Goal: Task Accomplishment & Management: Complete application form

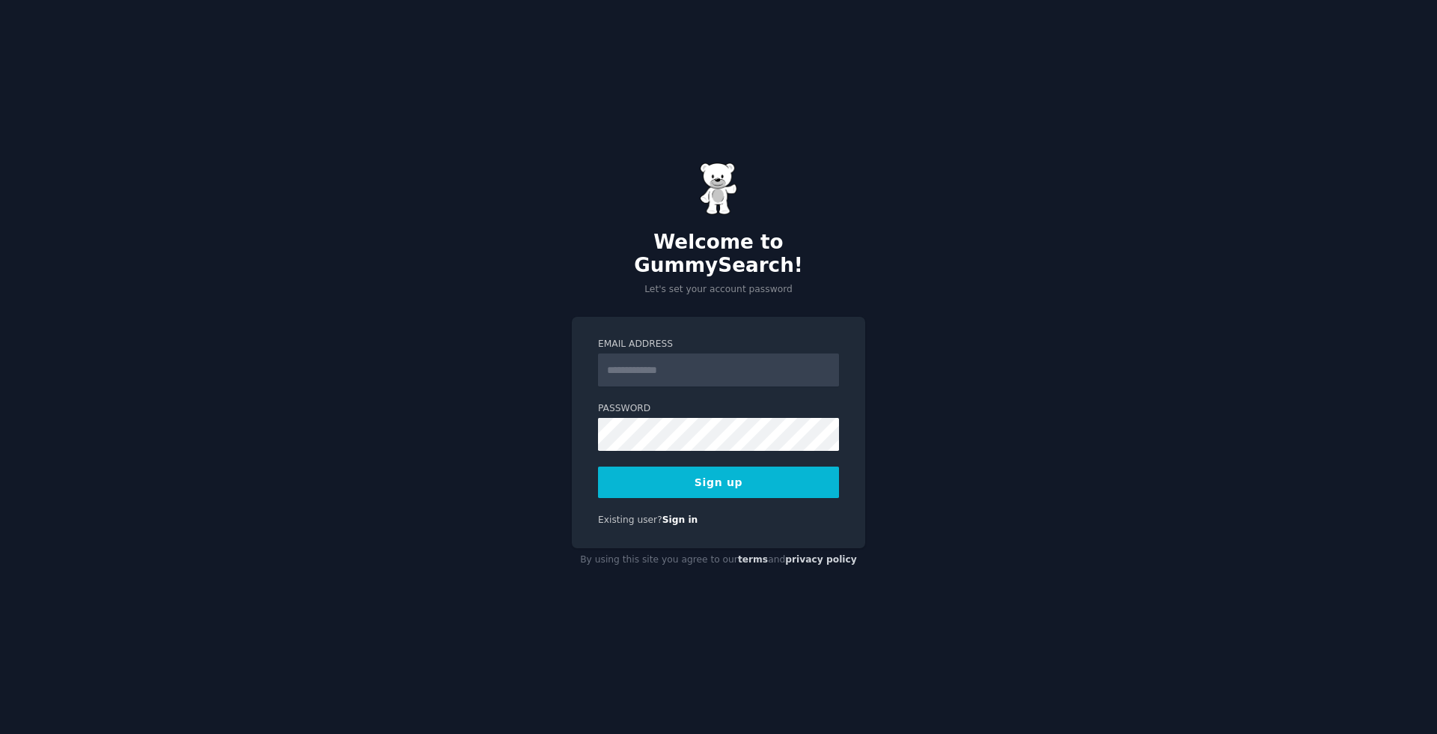
click at [666, 353] on input "Email Address" at bounding box center [718, 369] width 241 height 33
type input "**********"
click at [711, 478] on button "Sign up" at bounding box center [718, 481] width 241 height 31
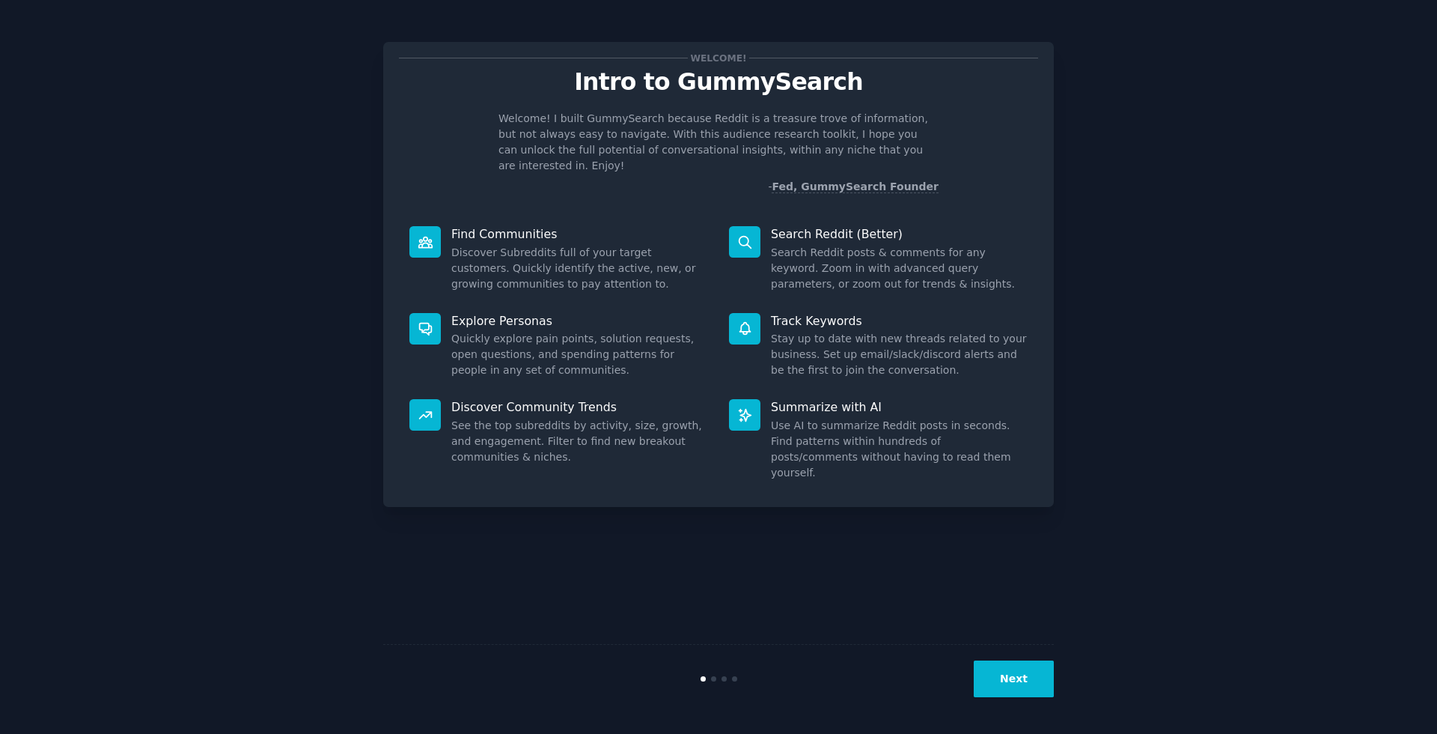
click at [1024, 669] on button "Next" at bounding box center [1014, 678] width 80 height 37
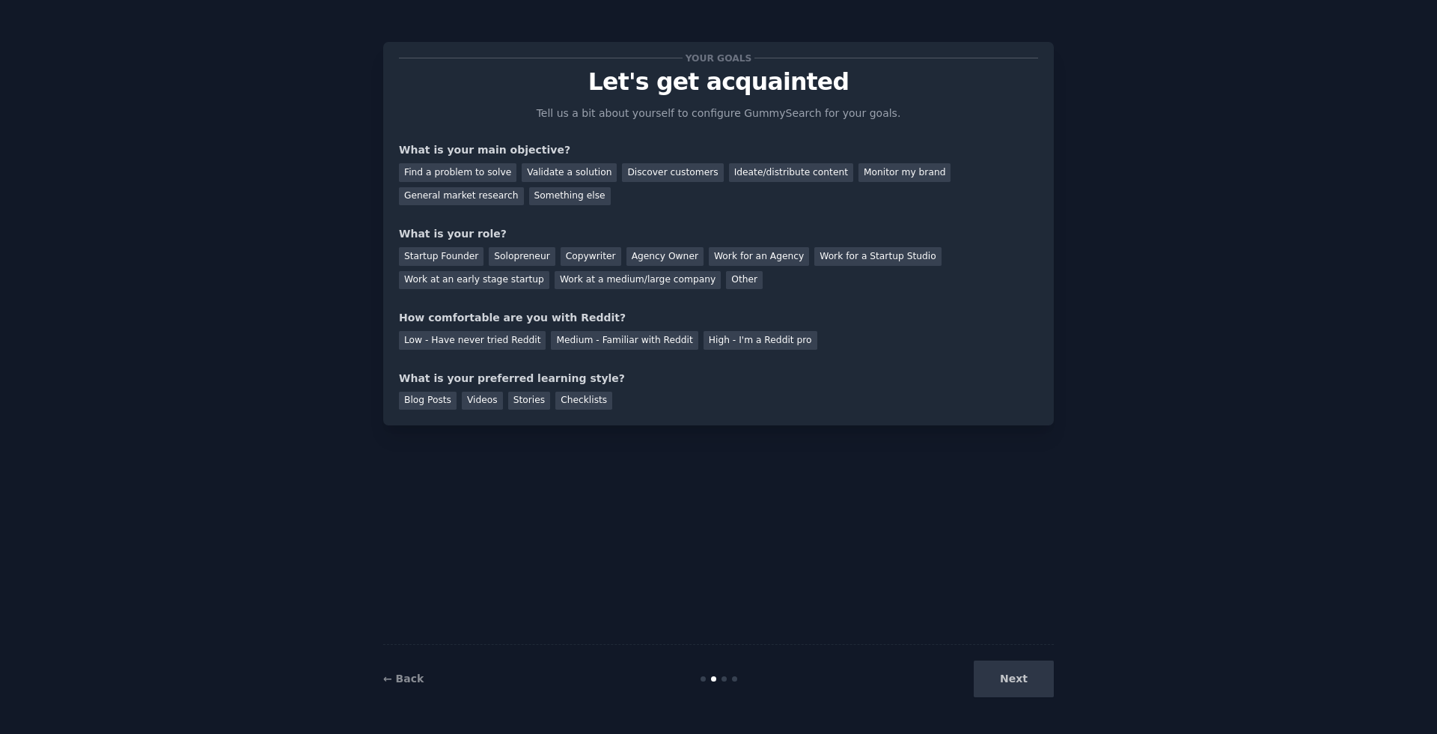
click at [1024, 669] on div "Next" at bounding box center [942, 678] width 224 height 37
click at [1022, 684] on div "Next" at bounding box center [942, 678] width 224 height 37
click at [481, 174] on div "Find a problem to solve" at bounding box center [458, 172] width 118 height 19
click at [577, 172] on div "Validate a solution" at bounding box center [569, 172] width 95 height 19
click at [669, 172] on div "Discover customers" at bounding box center [672, 172] width 101 height 19
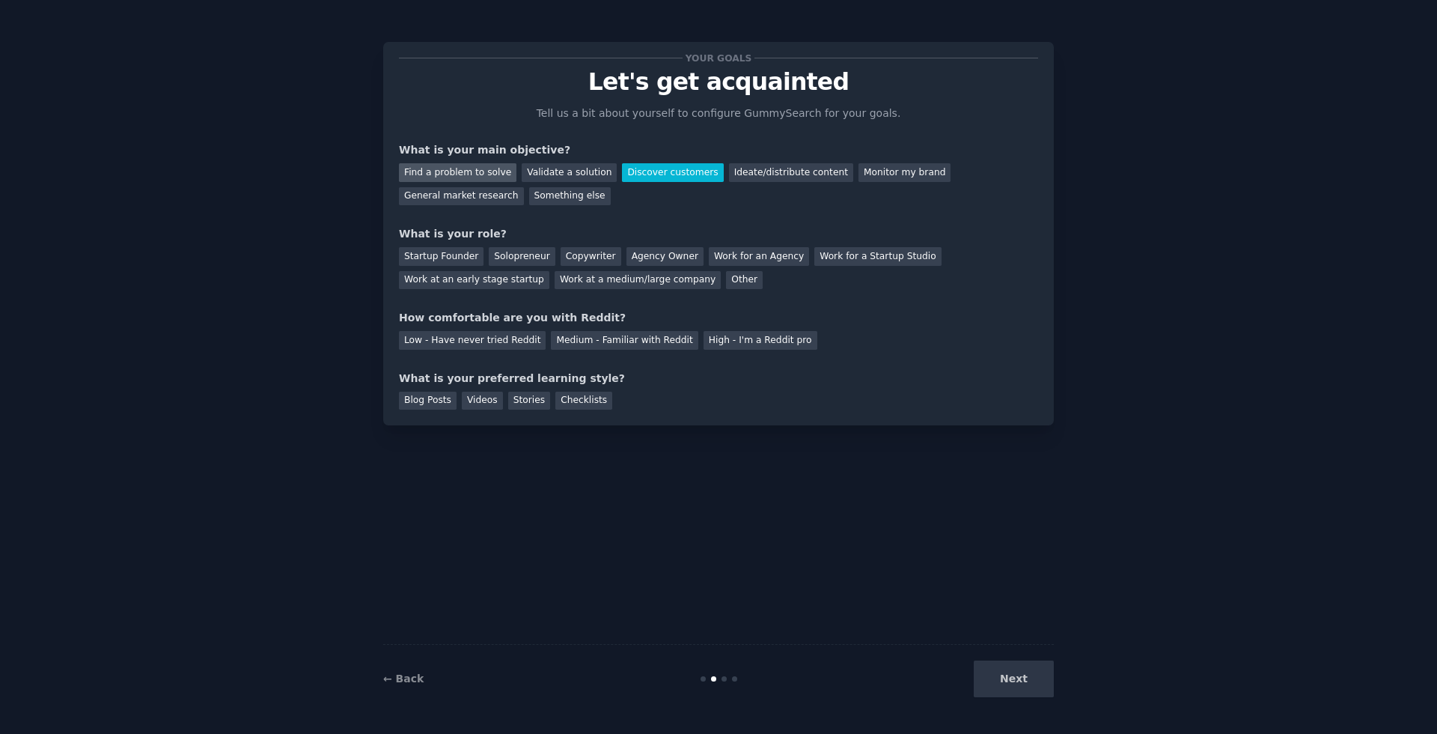
click at [484, 171] on div "Find a problem to solve" at bounding box center [458, 172] width 118 height 19
click at [1032, 678] on div "Next" at bounding box center [942, 678] width 224 height 37
click at [617, 282] on div "Work at a medium/large company" at bounding box center [638, 280] width 166 height 19
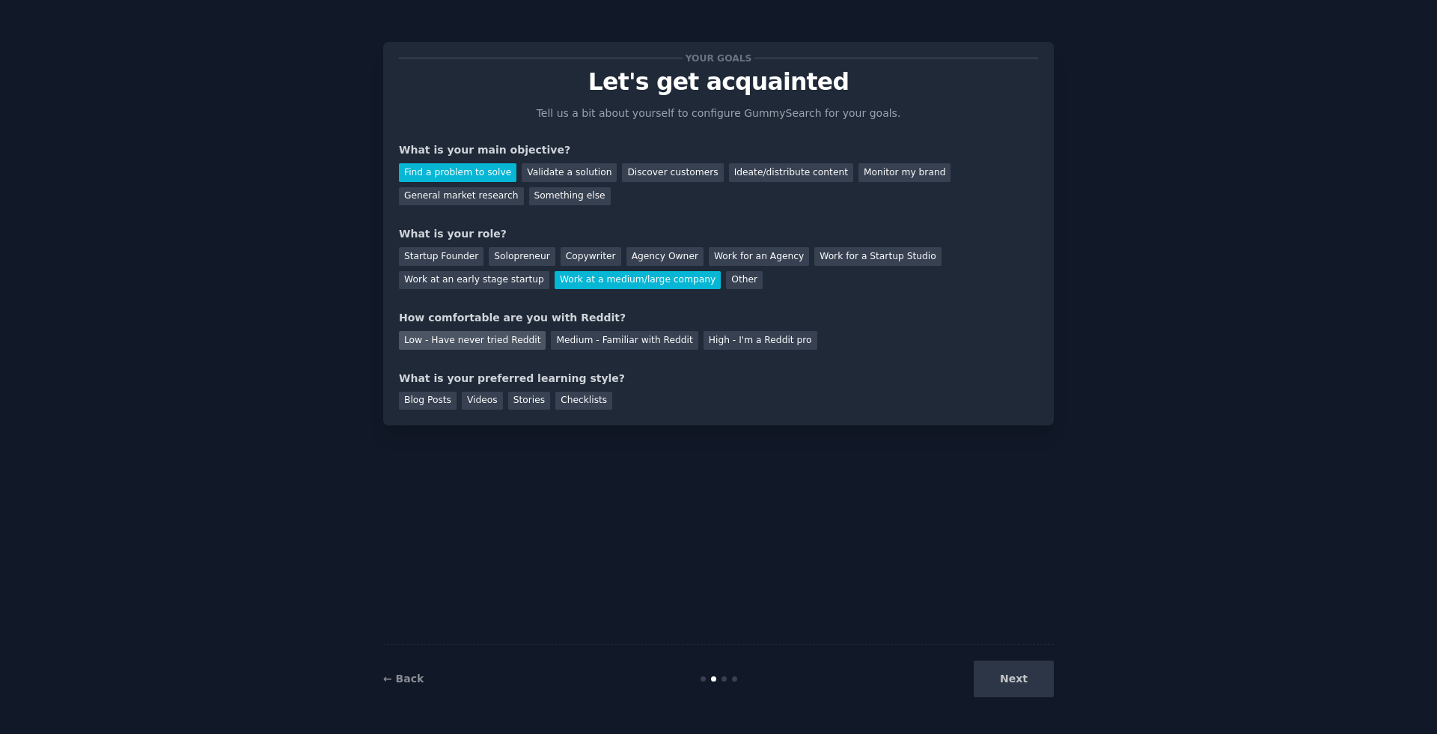
click at [497, 344] on div "Low - Have never tried Reddit" at bounding box center [472, 340] width 147 height 19
click at [436, 399] on div "Blog Posts" at bounding box center [428, 401] width 58 height 19
click at [1035, 676] on button "Next" at bounding box center [1014, 678] width 80 height 37
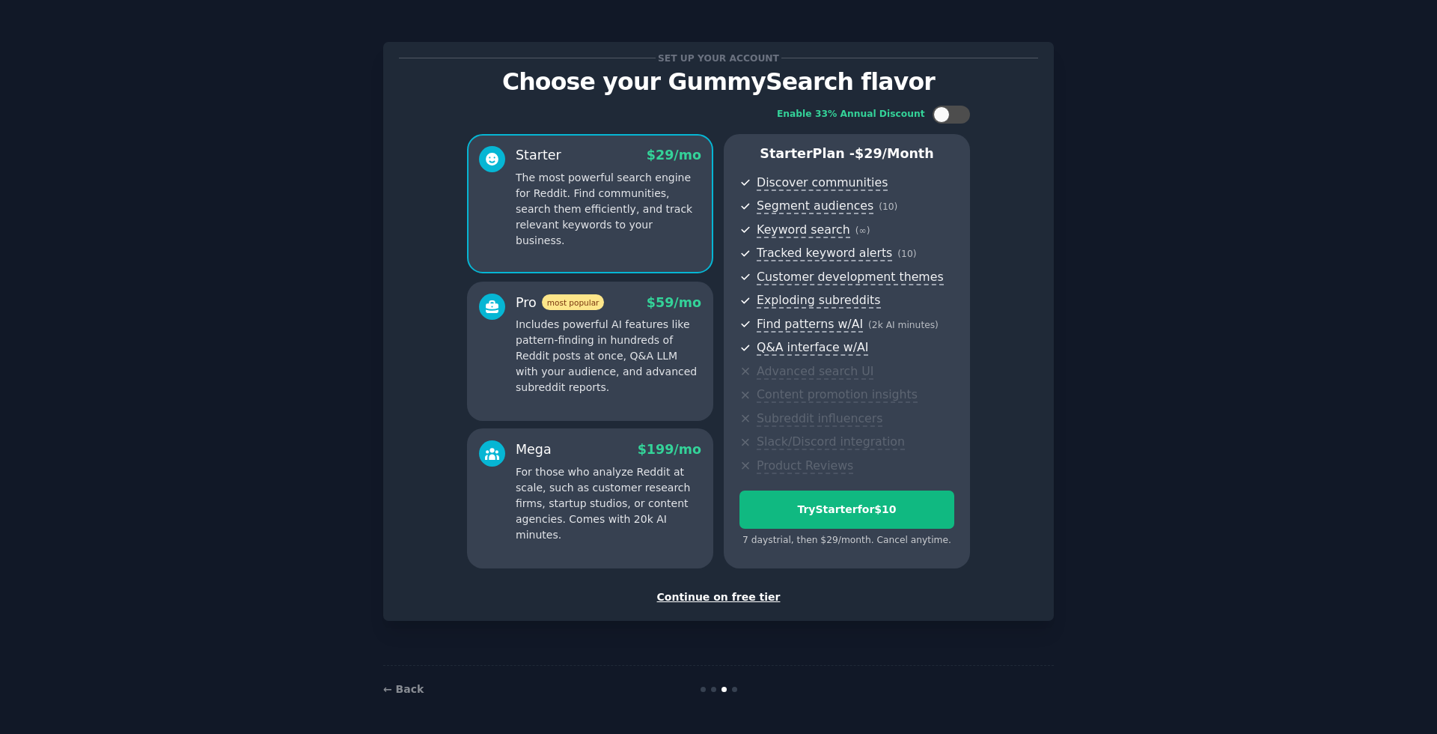
click at [1009, 687] on div "← Back" at bounding box center [718, 689] width 671 height 48
click at [750, 590] on div "Continue on free tier" at bounding box center [718, 597] width 639 height 16
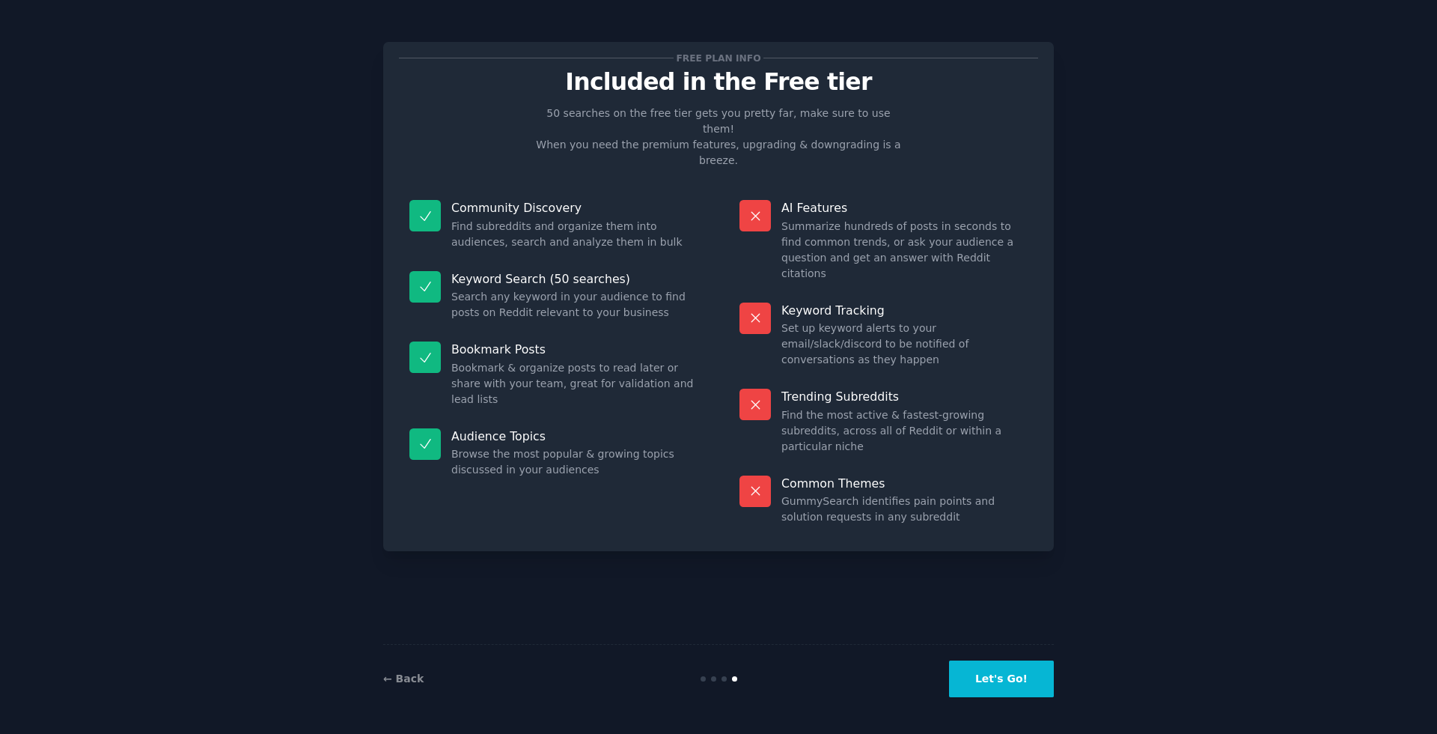
click at [983, 678] on button "Let's Go!" at bounding box center [1001, 678] width 105 height 37
